Goal: Task Accomplishment & Management: Manage account settings

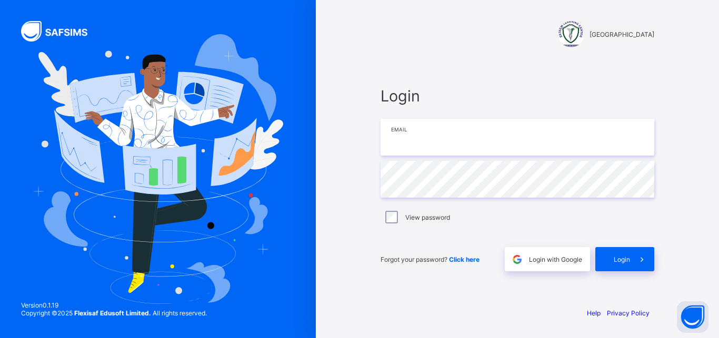
click at [446, 144] on input "email" at bounding box center [518, 137] width 274 height 37
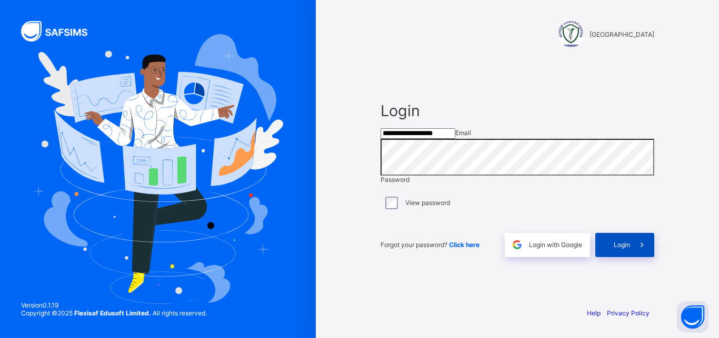
type input "**********"
click at [620, 249] on span "Login" at bounding box center [622, 245] width 16 height 8
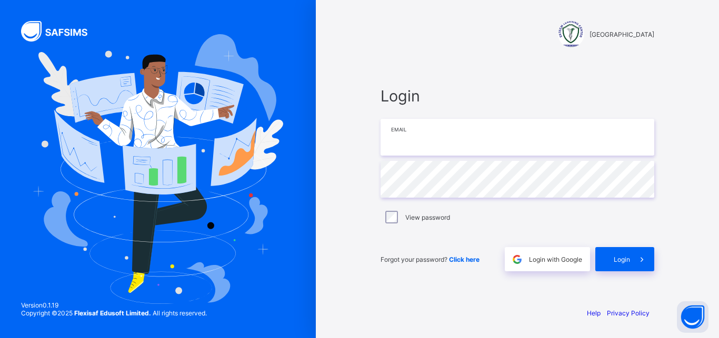
click at [428, 133] on input "email" at bounding box center [518, 137] width 274 height 37
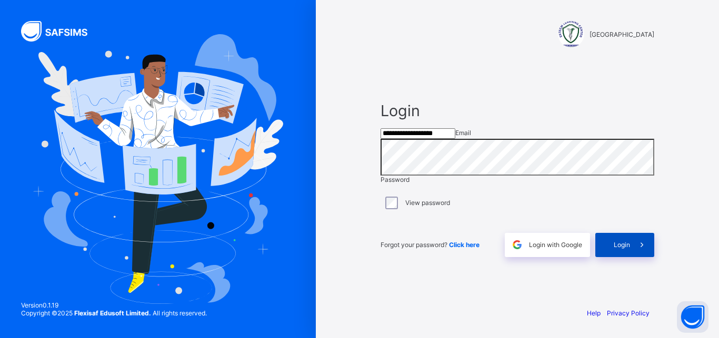
type input "**********"
click at [623, 249] on span "Login" at bounding box center [622, 245] width 16 height 8
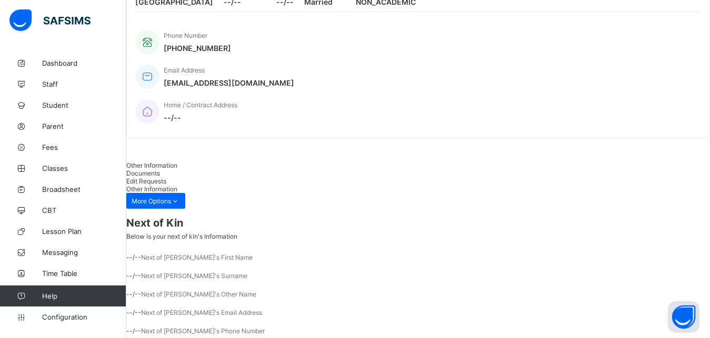
scroll to position [201, 0]
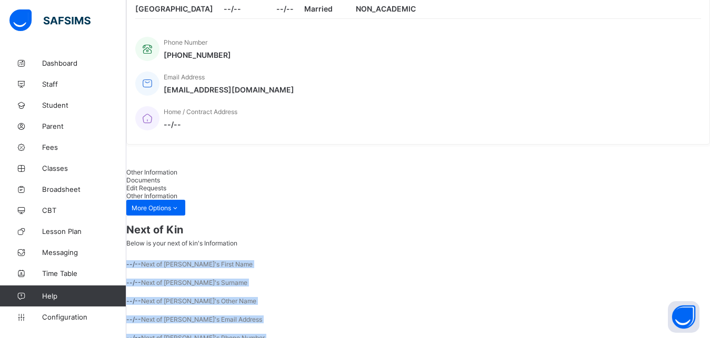
drag, startPoint x: 701, startPoint y: 265, endPoint x: 690, endPoint y: 212, distance: 54.4
click at [690, 216] on div "Next of Kin Below is your next of kin's Information --/-- Next of [PERSON_NAME]…" at bounding box center [418, 295] width 584 height 158
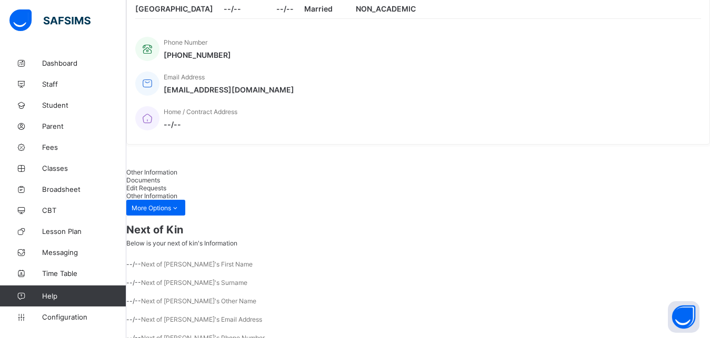
click at [631, 224] on span "Next of Kin" at bounding box center [418, 230] width 584 height 13
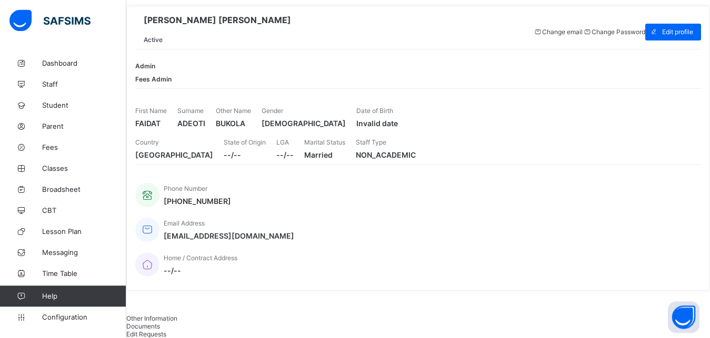
scroll to position [0, 0]
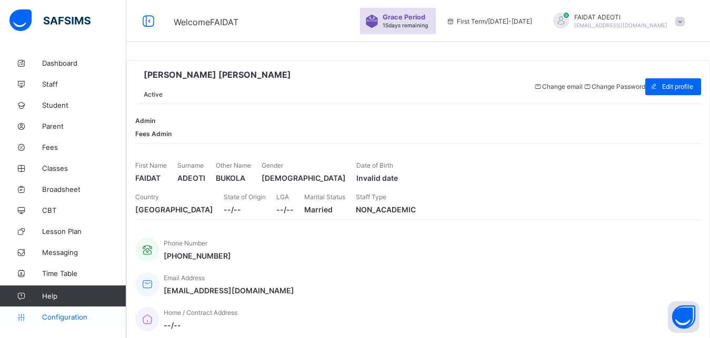
click at [77, 316] on span "Configuration" at bounding box center [84, 317] width 84 height 8
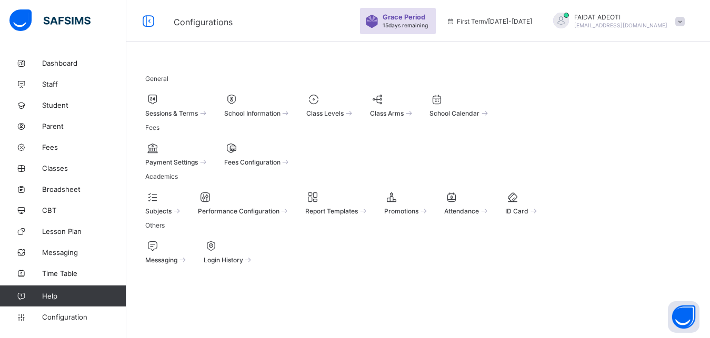
click at [291, 157] on span at bounding box center [257, 156] width 67 height 3
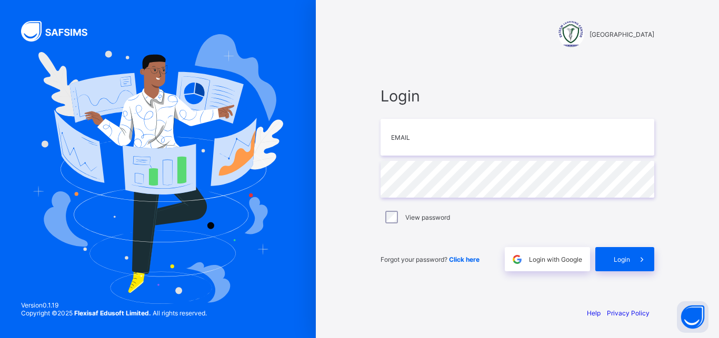
click at [549, 95] on span "Login" at bounding box center [518, 96] width 274 height 18
